Goal: Information Seeking & Learning: Learn about a topic

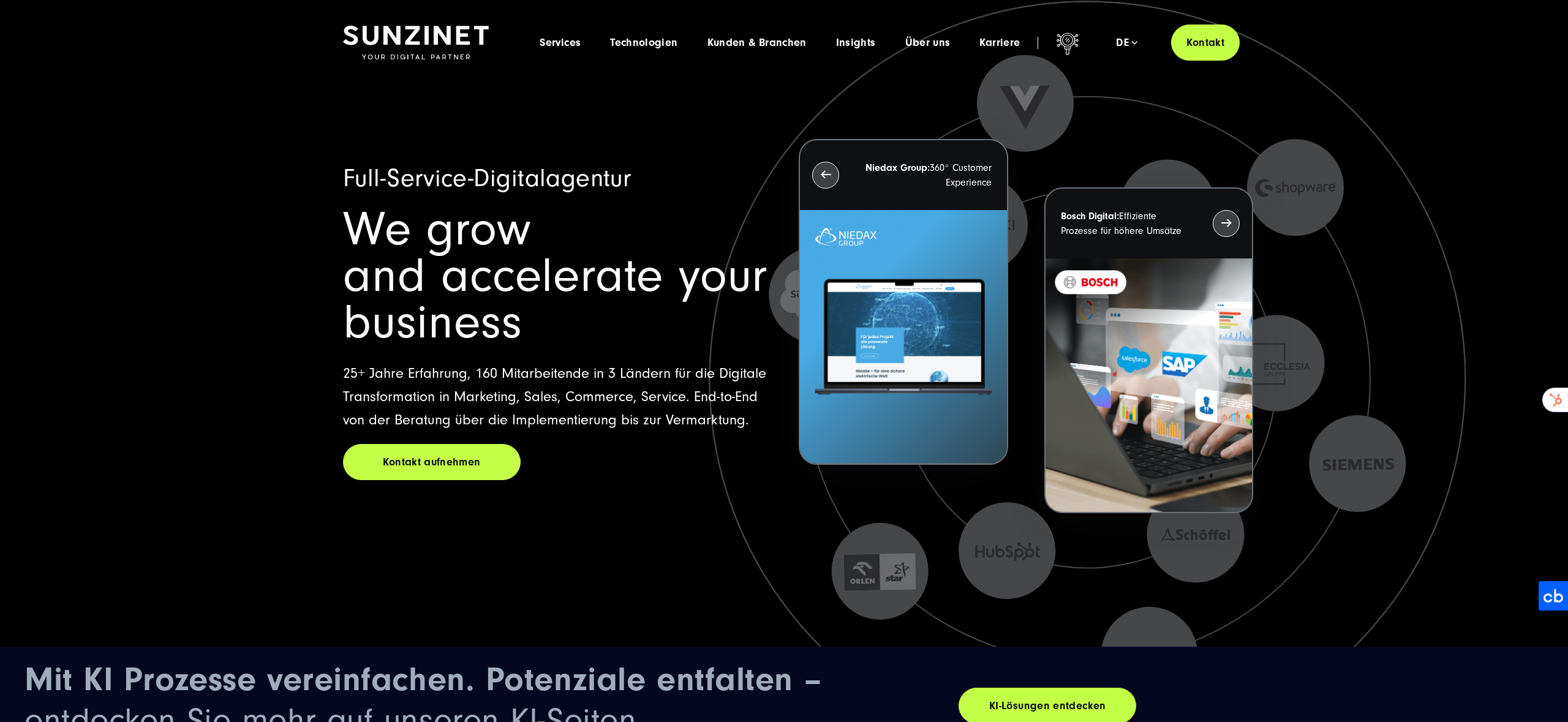
click at [640, 239] on span "We grow and accelerate your business" at bounding box center [555, 276] width 424 height 147
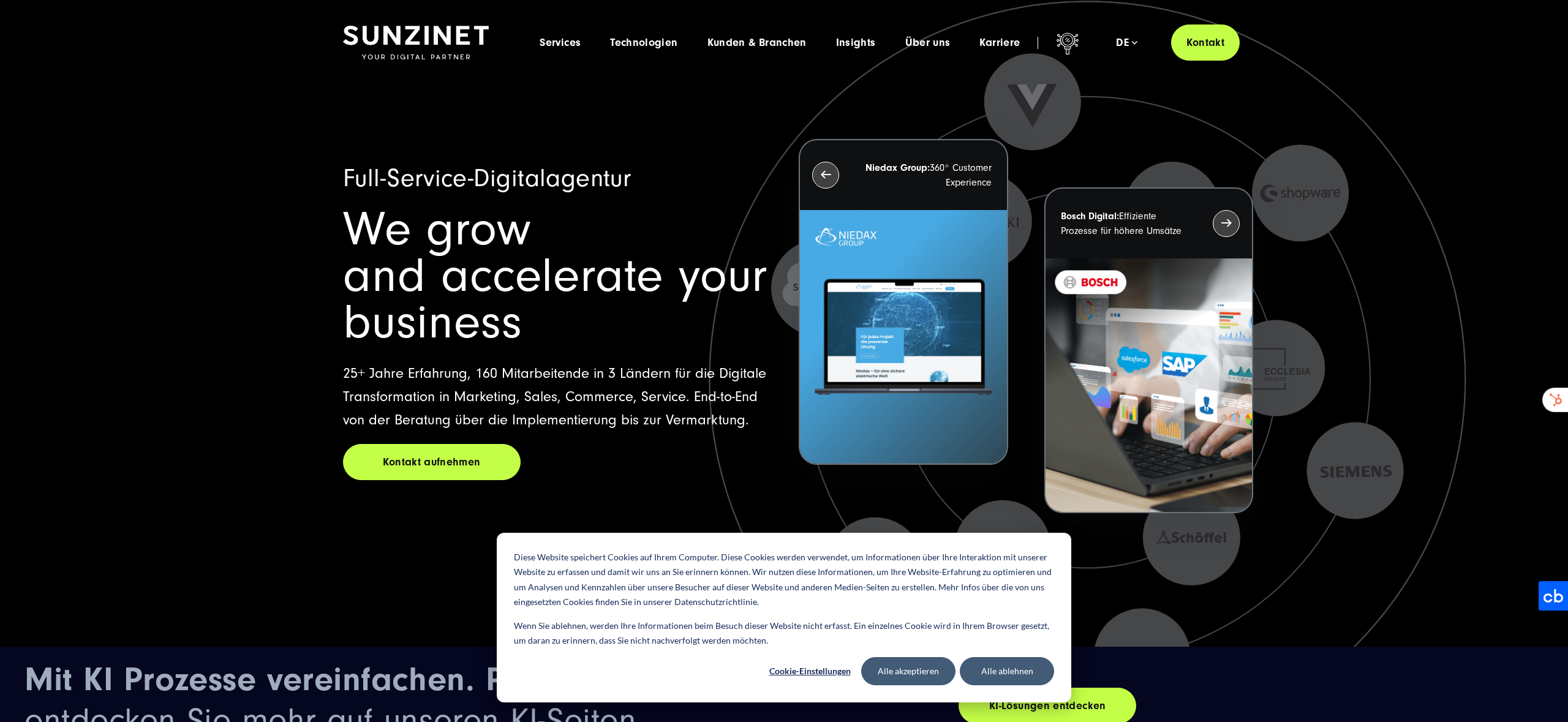
click at [627, 272] on span "We grow and accelerate your business" at bounding box center [555, 276] width 424 height 147
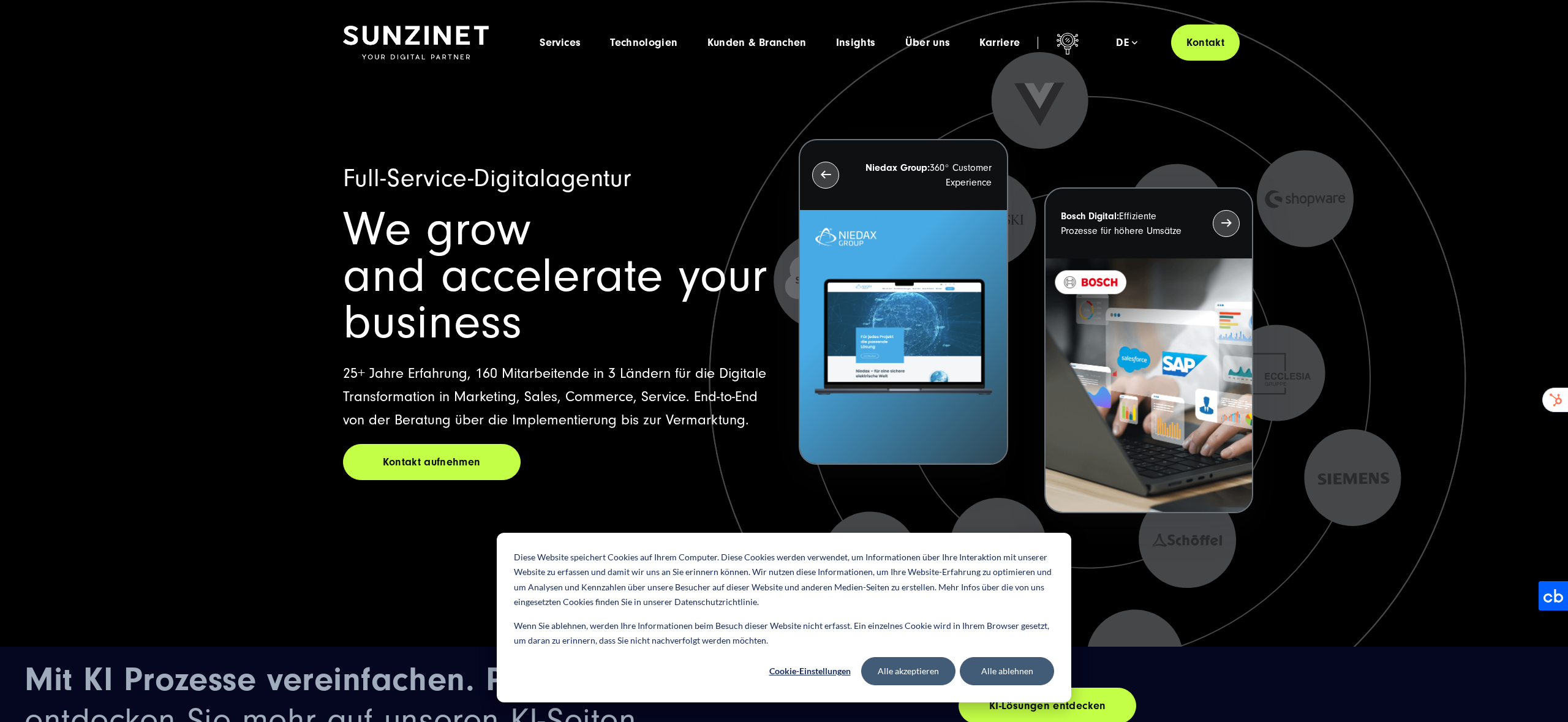
click at [627, 272] on span "We grow and accelerate your business" at bounding box center [555, 276] width 424 height 147
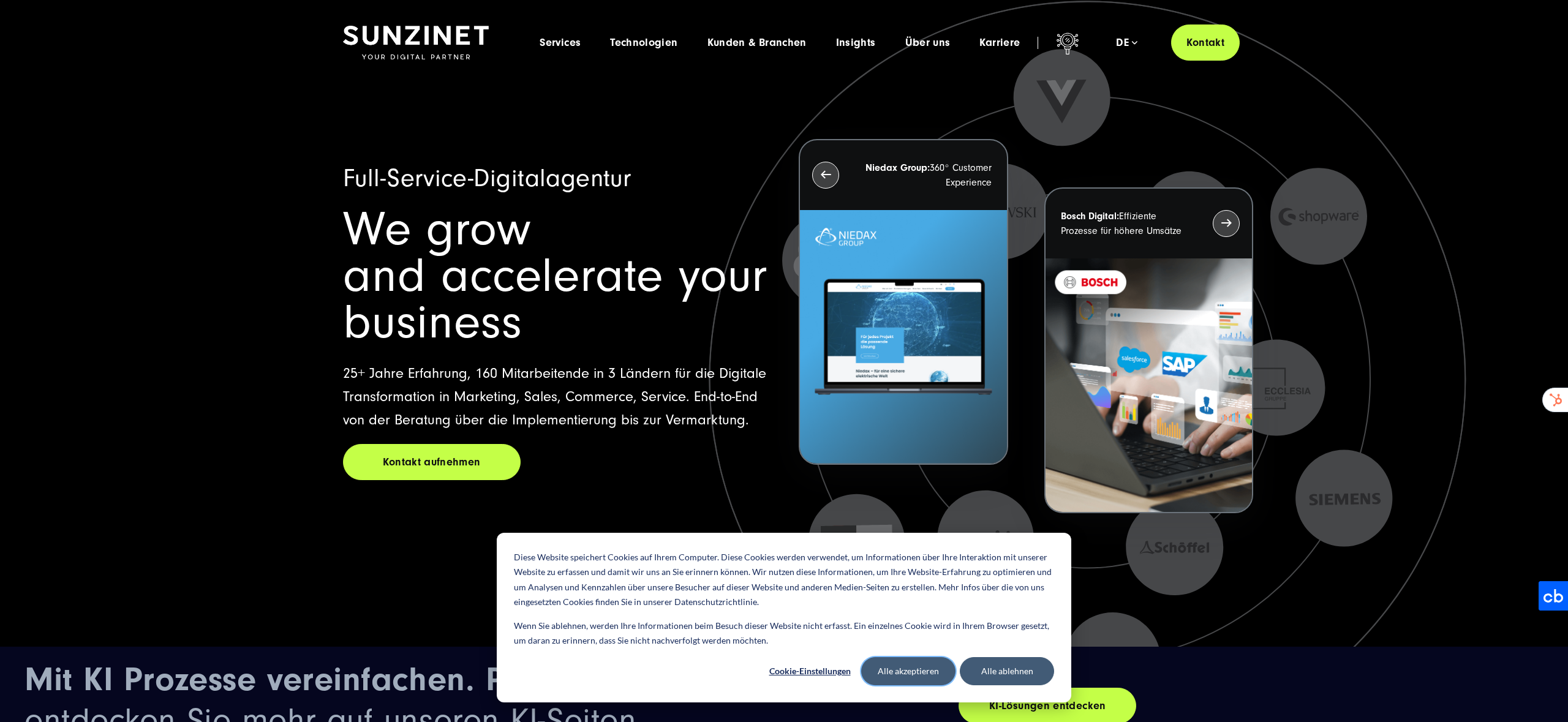
click at [906, 661] on button "Alle akzeptieren" at bounding box center [908, 671] width 94 height 28
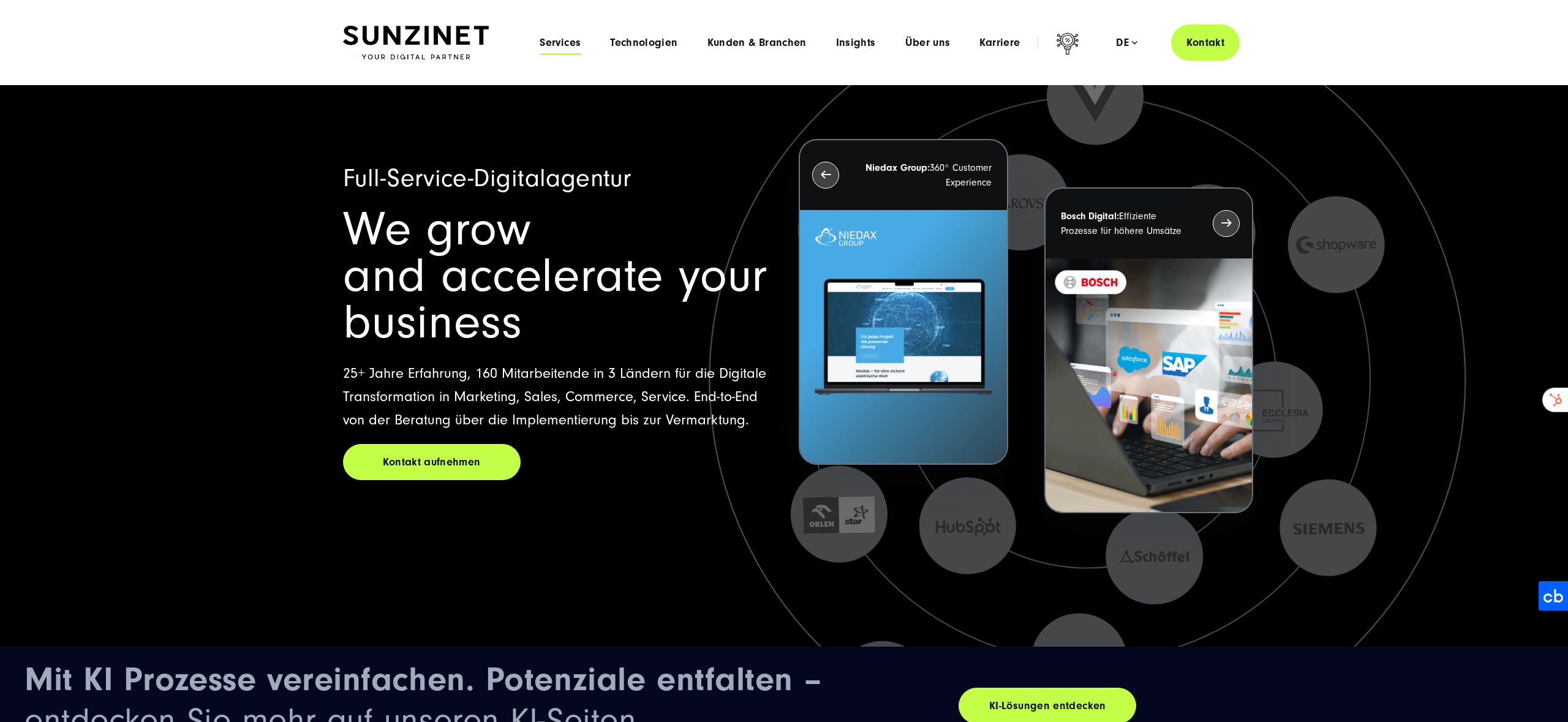
click at [578, 45] on span "Services" at bounding box center [560, 43] width 41 height 12
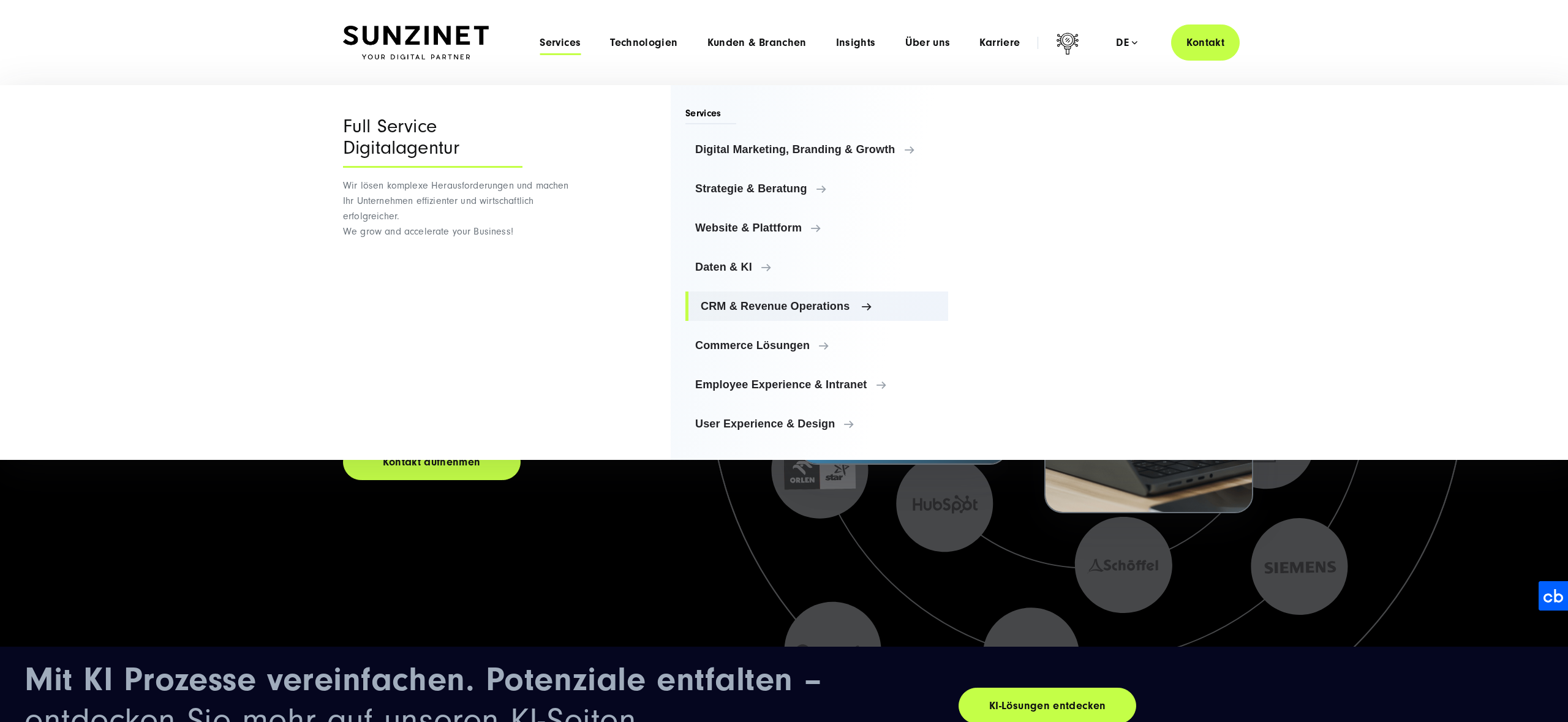
click at [738, 310] on span "CRM & Revenue Operations" at bounding box center [819, 306] width 237 height 12
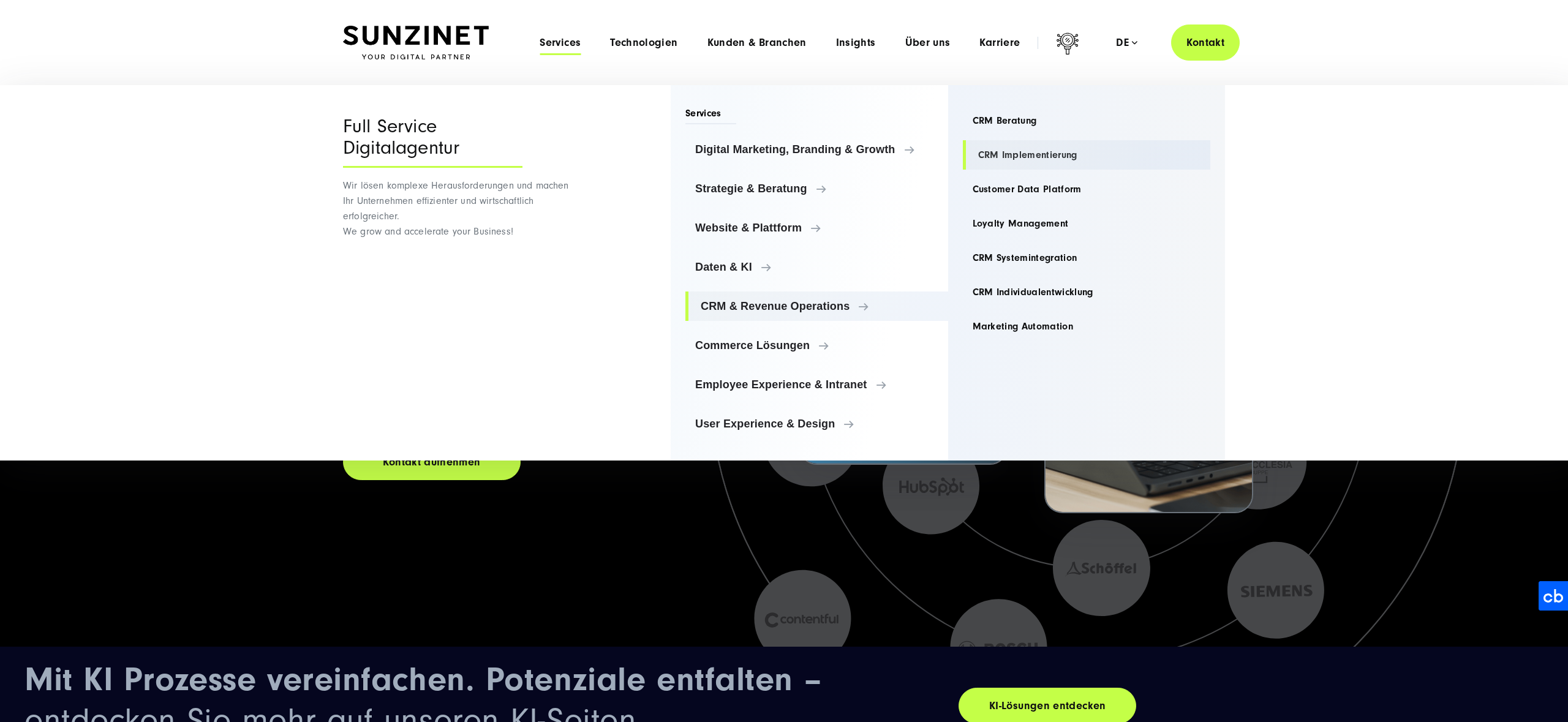
click at [998, 156] on link "CRM Implementierung" at bounding box center [1087, 155] width 248 height 29
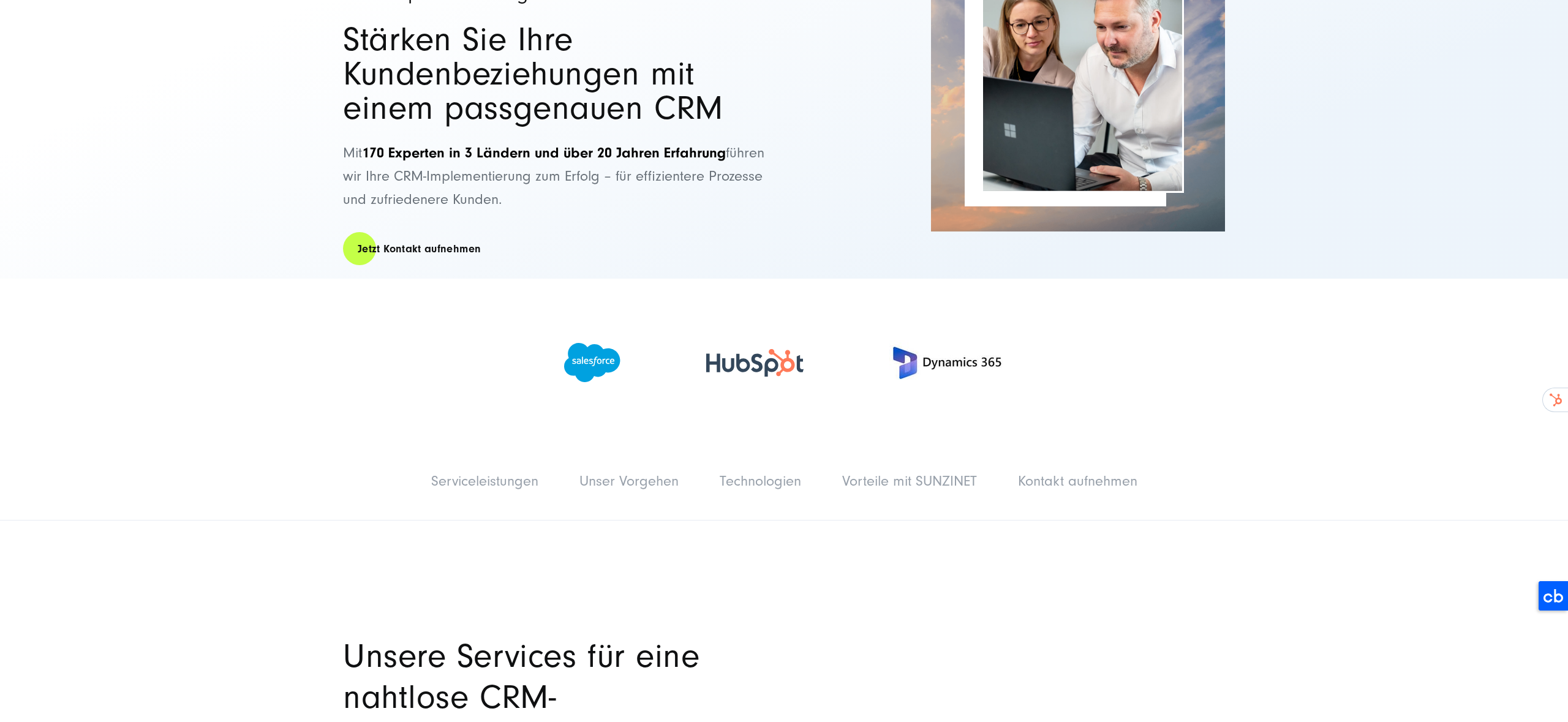
scroll to position [180, 0]
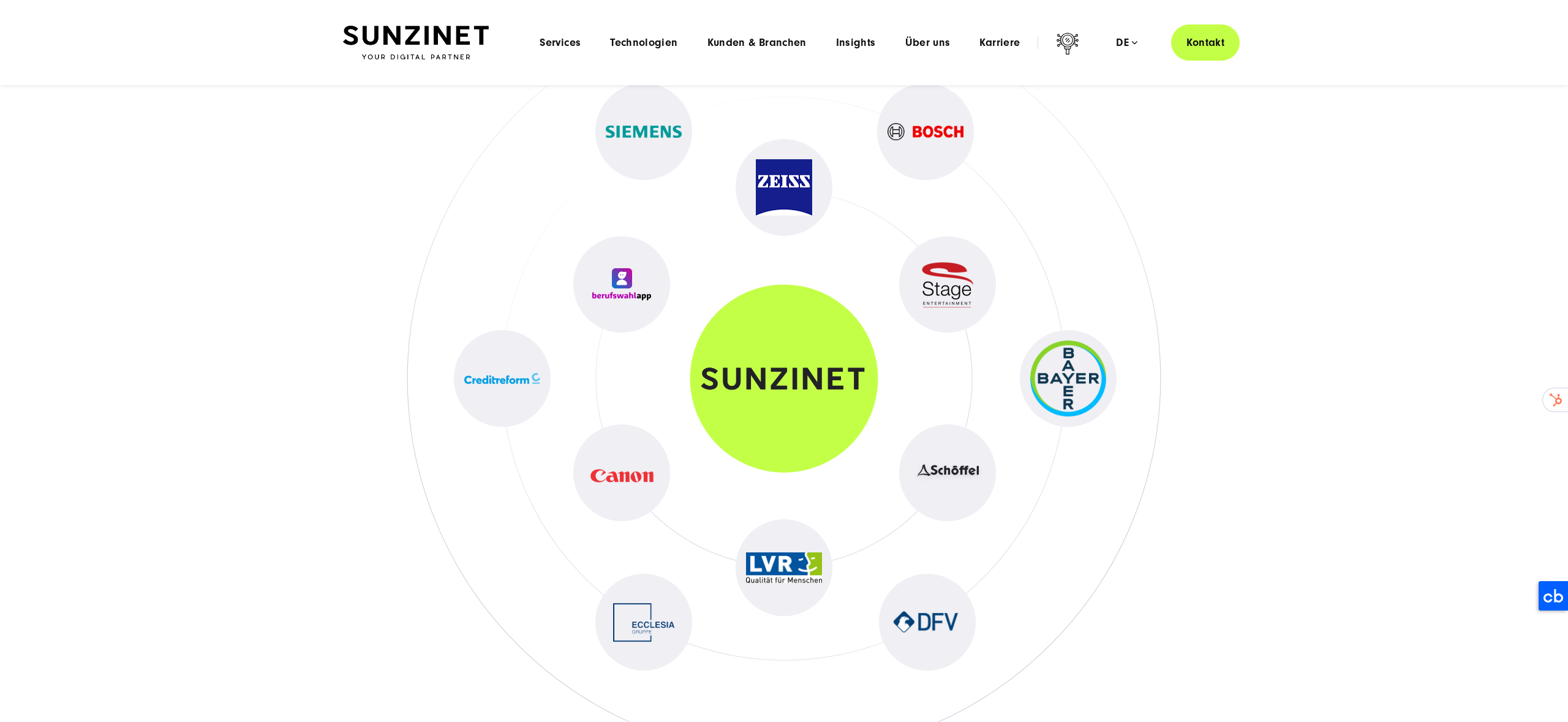
scroll to position [6566, 0]
drag, startPoint x: 313, startPoint y: 334, endPoint x: 1176, endPoint y: 476, distance: 874.6
click at [1177, 476] on section at bounding box center [784, 379] width 1568 height 770
click at [1176, 476] on div at bounding box center [784, 379] width 931 height 770
